Goal: Task Accomplishment & Management: Complete application form

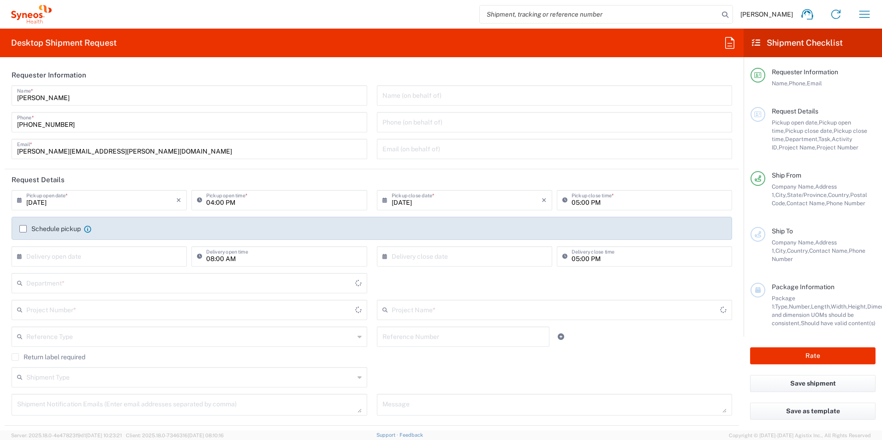
type input "[US_STATE]"
type input "[GEOGRAPHIC_DATA]"
type input "3190"
type input "[PERSON_NAME] Rsrch Grp ([GEOGRAPHIC_DATA]) In"
click at [213, 312] on input "text" at bounding box center [190, 309] width 328 height 16
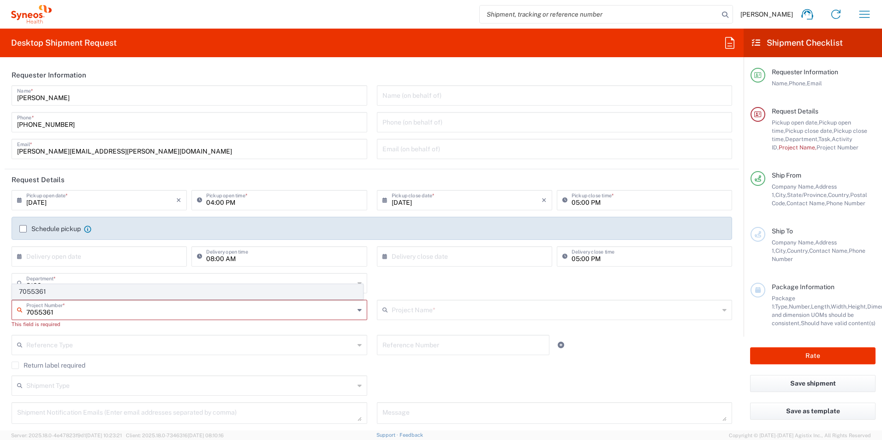
type input "7055361"
click at [159, 293] on span "7055361" at bounding box center [187, 292] width 350 height 14
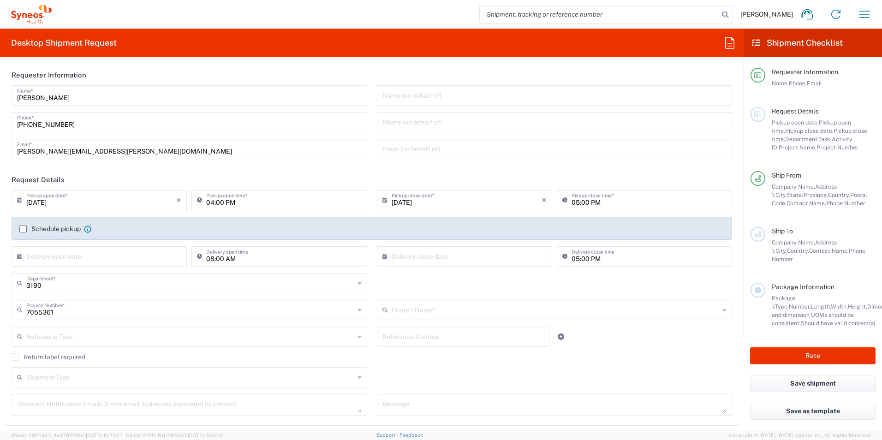
type input "802-ALN-003"
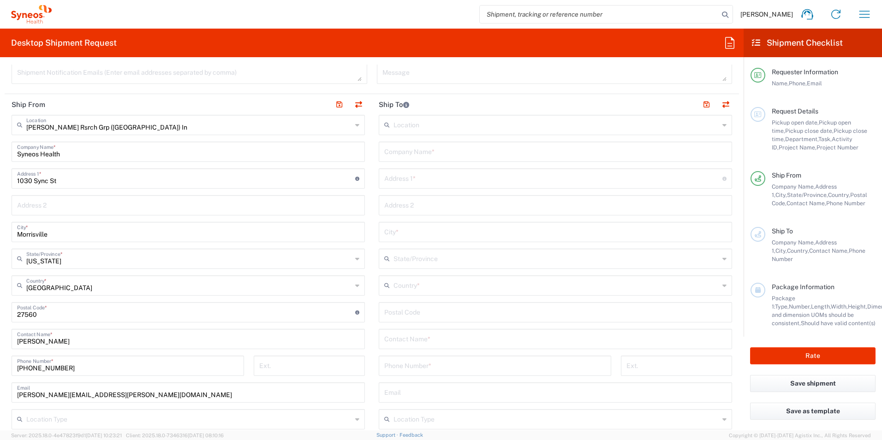
scroll to position [384, 0]
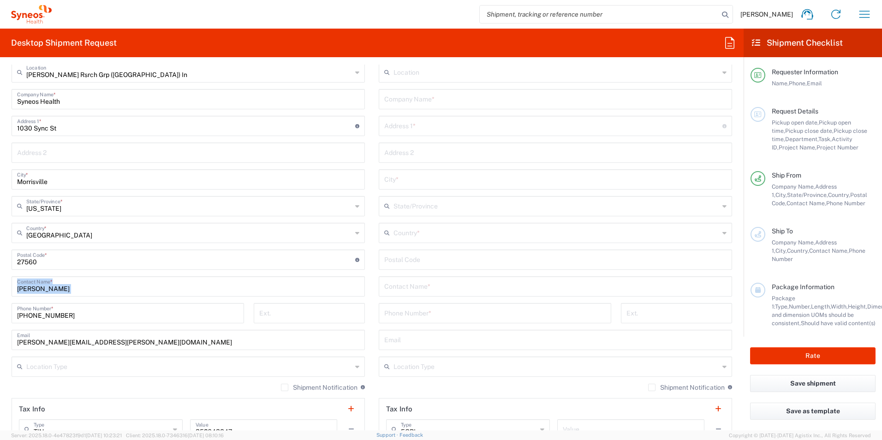
click at [0, 287] on html "[PERSON_NAME] Home Shipment estimator Shipment tracking Desktop shipment reques…" at bounding box center [441, 220] width 882 height 440
click at [72, 287] on input "[PERSON_NAME]" at bounding box center [188, 286] width 342 height 16
drag, startPoint x: 63, startPoint y: 289, endPoint x: 3, endPoint y: 289, distance: 60.0
click at [3, 289] on form "Requester Information [PERSON_NAME] Name * [PHONE_NUMBER] Phone * [PERSON_NAME]…" at bounding box center [372, 248] width 744 height 366
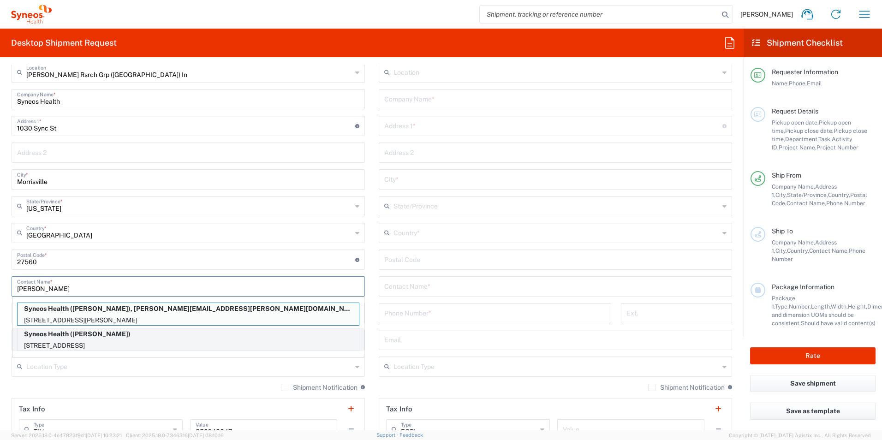
type input "[PERSON_NAME]"
click at [91, 342] on p "[STREET_ADDRESS]" at bounding box center [188, 346] width 341 height 12
type input "[STREET_ADDRESS]"
type input "Apt. 610"
type input "[GEOGRAPHIC_DATA][PERSON_NAME]"
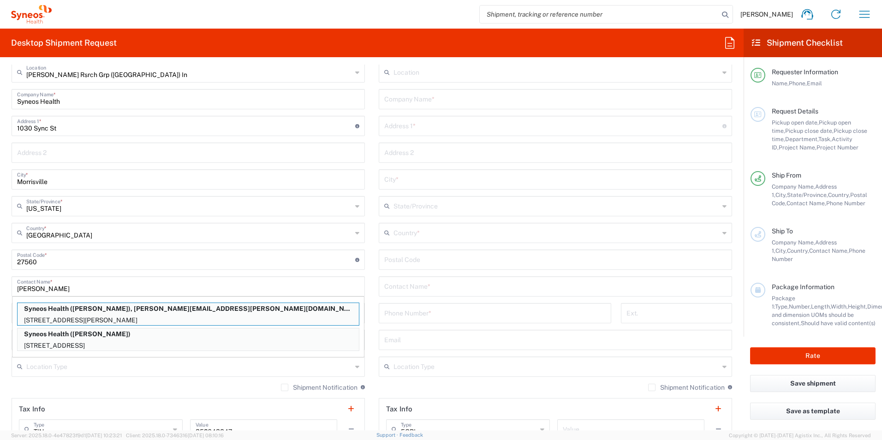
type input "[US_STATE]"
type input "90401"
type input "[PERSON_NAME]"
type input "[PHONE_NUMBER]"
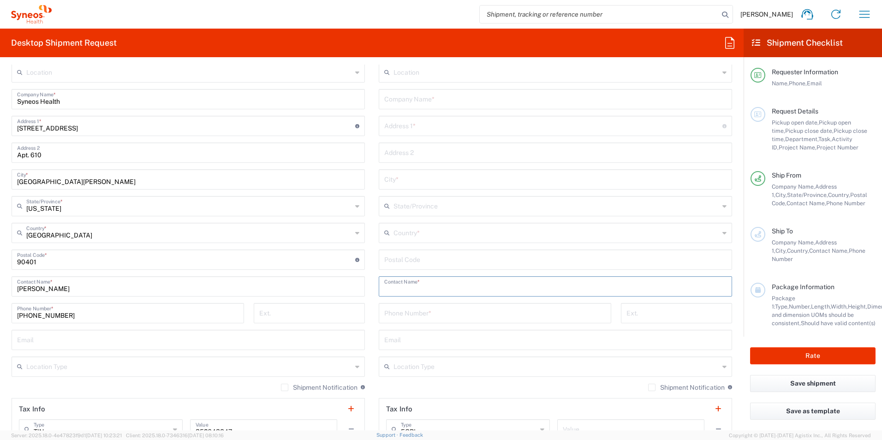
click at [454, 286] on input "text" at bounding box center [555, 286] width 342 height 16
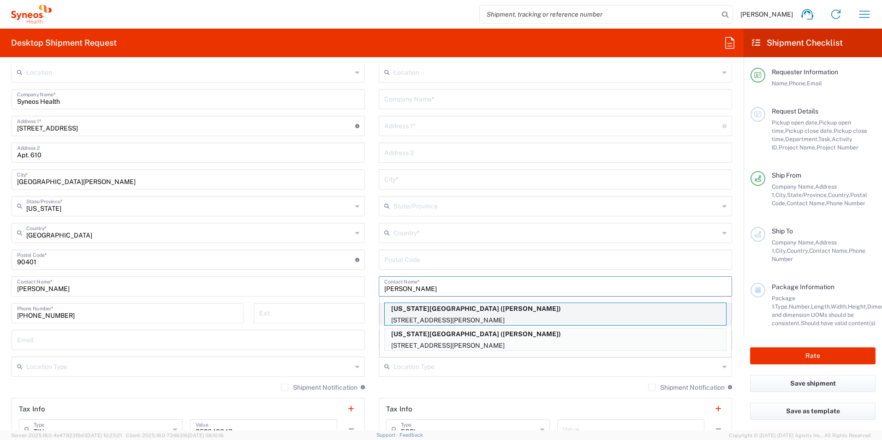
type input "[PERSON_NAME]"
click at [476, 312] on p "[US_STATE][GEOGRAPHIC_DATA] ([PERSON_NAME])" at bounding box center [555, 309] width 341 height 12
type input "[US_STATE][GEOGRAPHIC_DATA]"
type input "[STREET_ADDRESS][PERSON_NAME]"
type input "6th Floor"
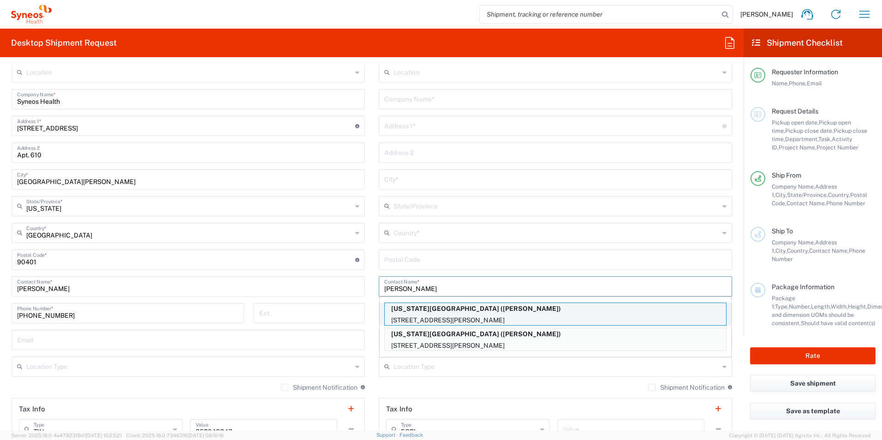
type input "[GEOGRAPHIC_DATA]"
type input "94109"
type input "[PERSON_NAME]"
type input "4156000484"
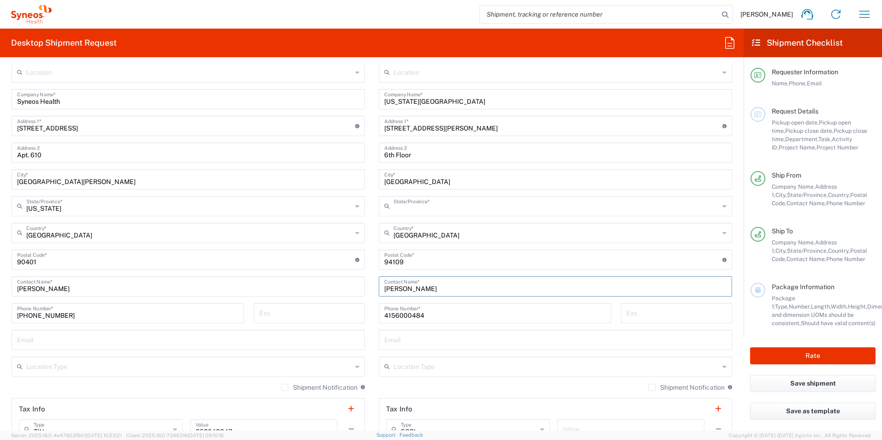
type input "[US_STATE]"
click at [475, 312] on input "4156000484" at bounding box center [494, 313] width 221 height 16
click at [379, 335] on div "Email" at bounding box center [555, 340] width 353 height 20
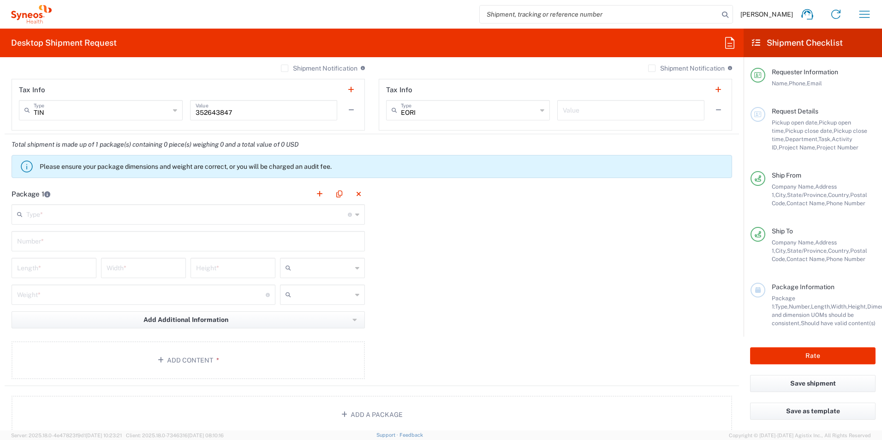
scroll to position [707, 0]
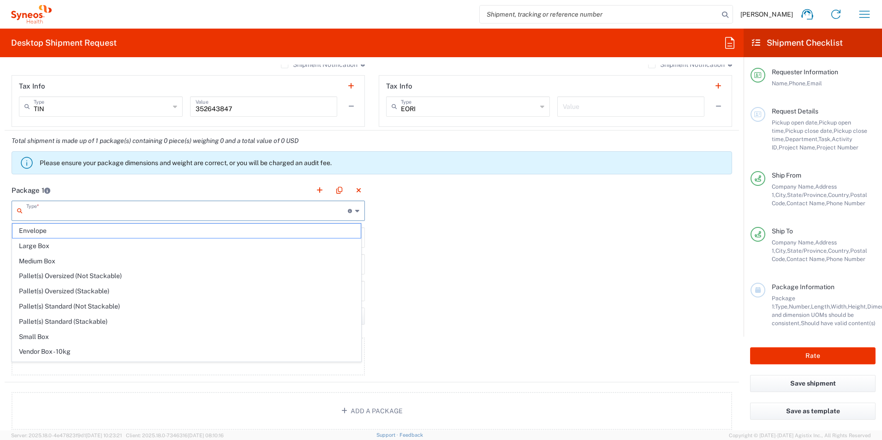
drag, startPoint x: 242, startPoint y: 206, endPoint x: 239, endPoint y: 210, distance: 5.6
click at [241, 207] on input "text" at bounding box center [187, 210] width 322 height 16
click at [201, 233] on span "Envelope" at bounding box center [186, 231] width 348 height 14
type input "Envelope"
type input "1"
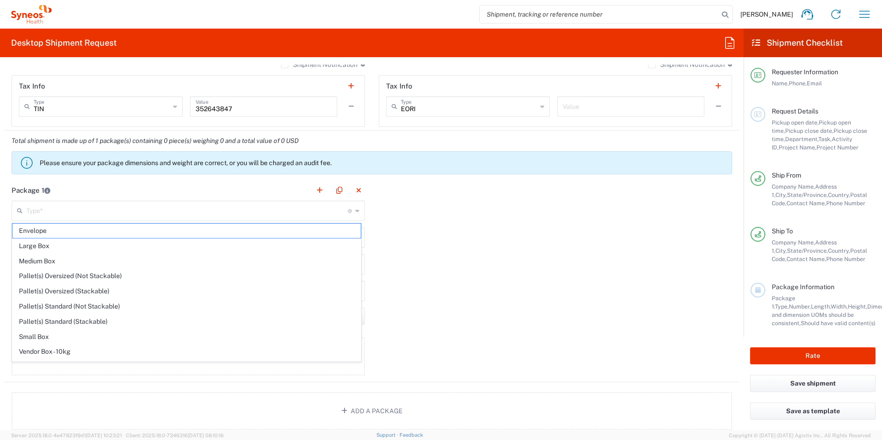
type input "9.5"
type input "12.5"
type input "0.25"
type input "in"
type input "0.45"
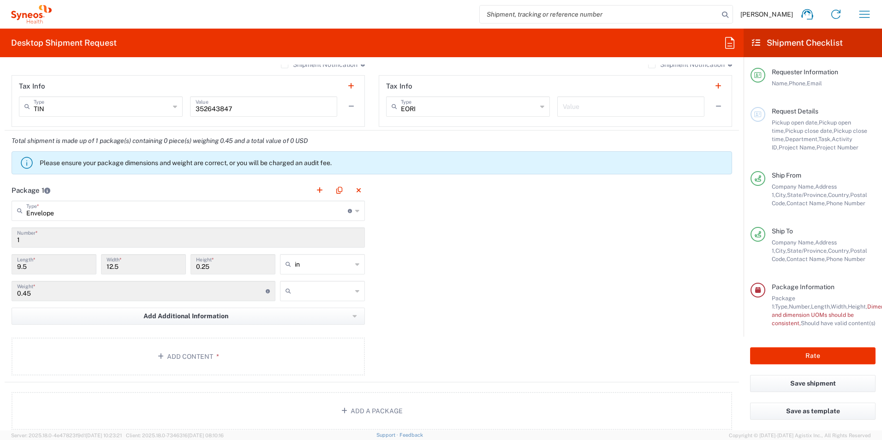
click at [298, 299] on div at bounding box center [322, 291] width 85 height 20
click at [300, 295] on input "text" at bounding box center [323, 291] width 57 height 15
click at [293, 324] on span "lbs" at bounding box center [319, 326] width 82 height 14
type input "lbs"
click at [266, 353] on button "Add Content *" at bounding box center [188, 357] width 353 height 38
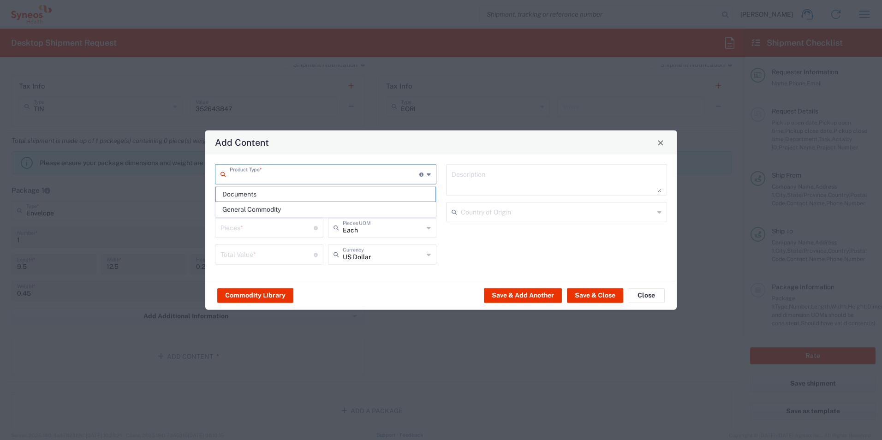
click at [254, 174] on input "text" at bounding box center [325, 174] width 190 height 16
click at [269, 192] on span "Documents" at bounding box center [326, 194] width 220 height 14
type input "Documents"
type input "1"
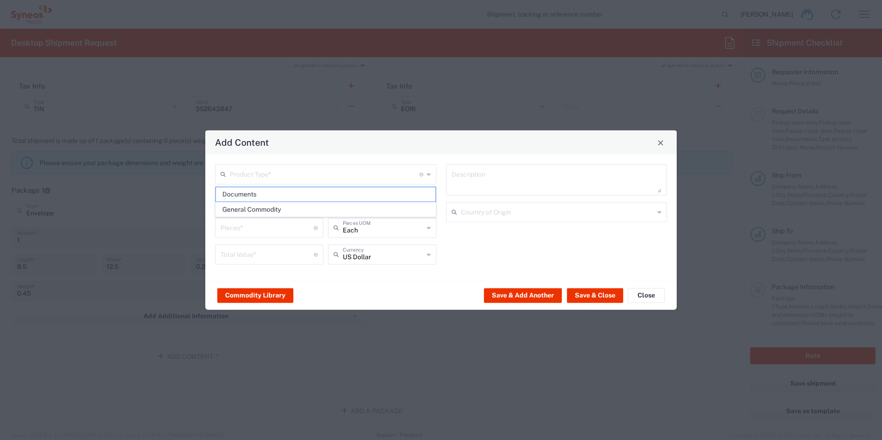
type input "1"
type textarea "Documents"
click at [596, 298] on button "Save & Close" at bounding box center [595, 295] width 56 height 15
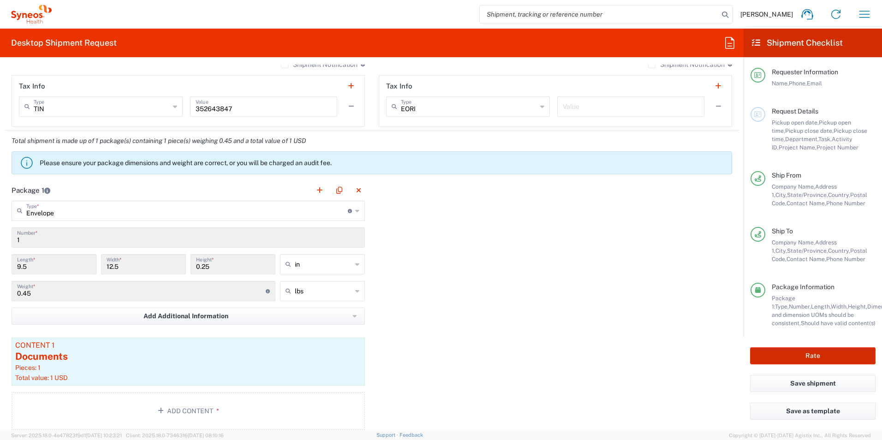
click at [778, 358] on button "Rate" at bounding box center [813, 355] width 126 height 17
type input "7055361"
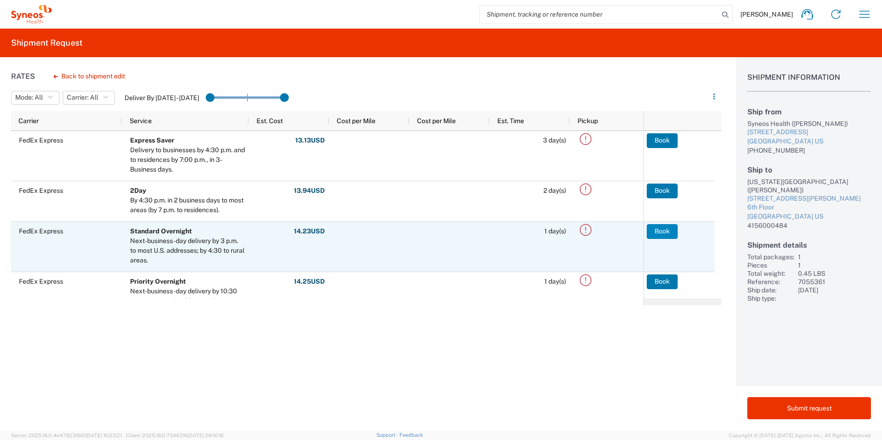
click at [663, 232] on button "Book" at bounding box center [662, 231] width 31 height 15
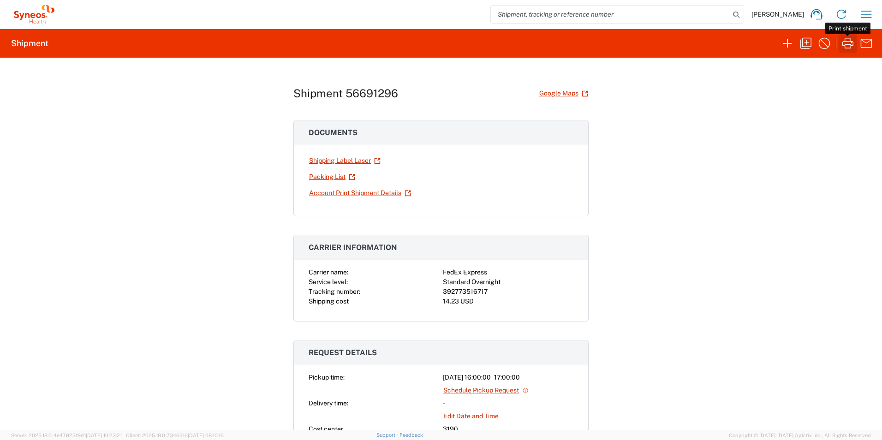
click at [844, 46] on icon "button" at bounding box center [848, 43] width 15 height 15
